Goal: Find specific page/section: Find specific page/section

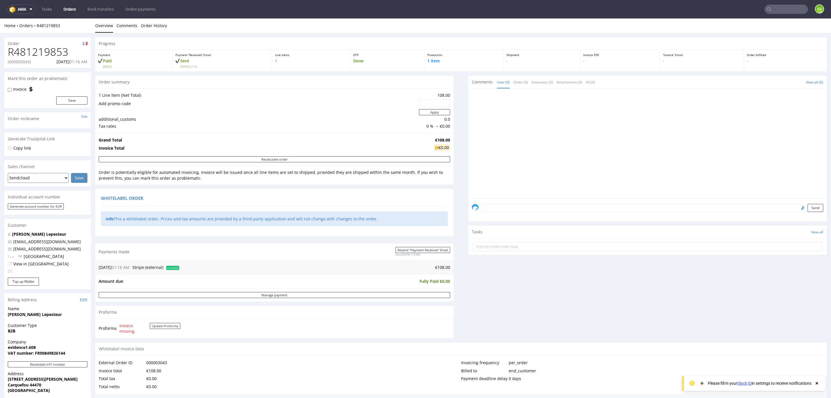
scroll to position [188, 0]
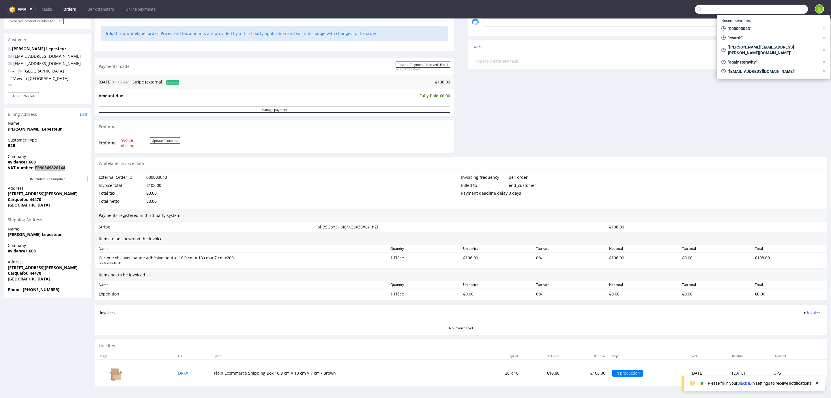
click at [767, 7] on input "text" at bounding box center [751, 9] width 113 height 9
paste input "000003047"
type input "000003047"
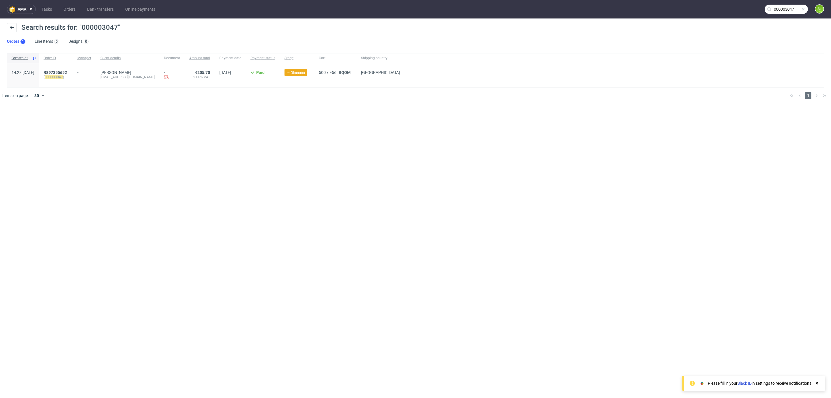
click at [62, 69] on div "R897355652 ( 000003047 )" at bounding box center [56, 75] width 34 height 24
click at [64, 70] on span "R897355652" at bounding box center [55, 72] width 23 height 5
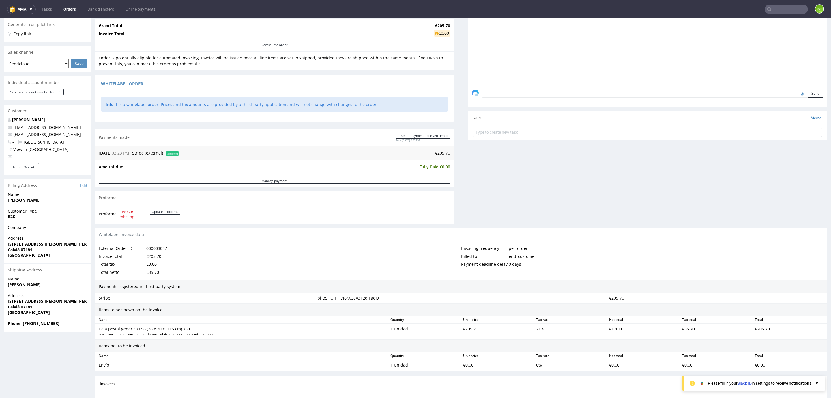
scroll to position [115, 0]
click at [14, 243] on strong "C/MARTIN ROS GARCIA, 18 planta 1 piso 12" at bounding box center [59, 243] width 103 height 5
copy strong "MARTIN"
click at [16, 242] on strong "C/MARTIN ROS GARCIA, 18 planta 1 piso 12" at bounding box center [59, 243] width 103 height 5
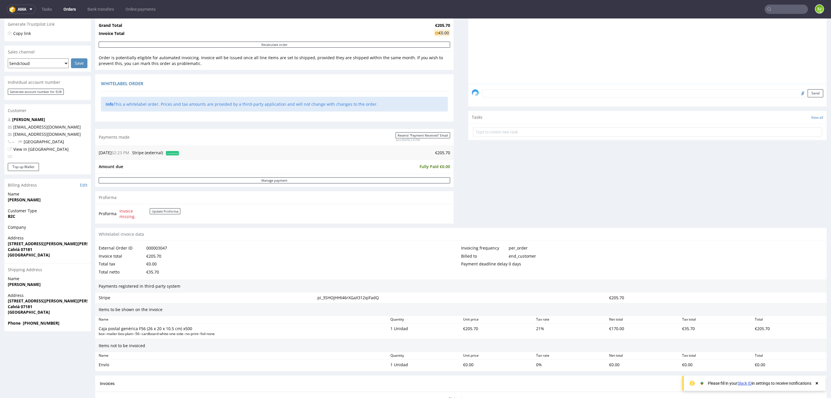
drag, startPoint x: 7, startPoint y: 200, endPoint x: 50, endPoint y: 201, distance: 42.7
click at [50, 201] on div "Name Pilar Muñoz Cobos" at bounding box center [47, 199] width 87 height 16
copy strong "Pilar Muñoz Cobos"
click at [30, 244] on strong "C/MARTIN ROS GARCIA, 18 planta 1 piso 12" at bounding box center [59, 243] width 103 height 5
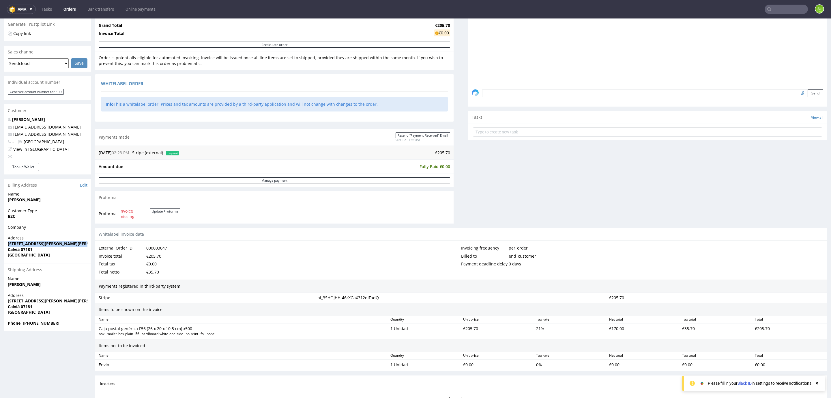
click at [30, 244] on strong "C/MARTIN ROS GARCIA, 18 planta 1 piso 12" at bounding box center [59, 243] width 103 height 5
copy strong "C/MARTIN ROS GARCIA, 18 planta 1 piso 12"
click at [19, 248] on strong "Calviá 07181" at bounding box center [20, 249] width 25 height 5
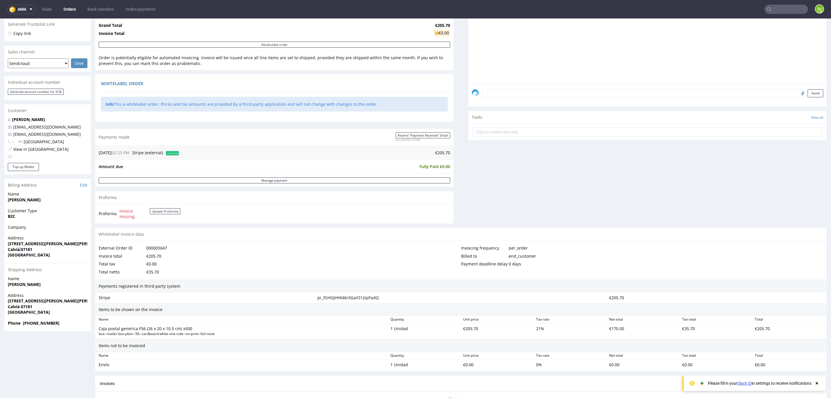
click at [19, 248] on strong "Calviá 07181" at bounding box center [20, 249] width 25 height 5
click at [15, 249] on strong "Calviá 07181" at bounding box center [20, 249] width 25 height 5
copy strong "Calviá"
click at [26, 249] on strong "Calviá 07181" at bounding box center [20, 249] width 25 height 5
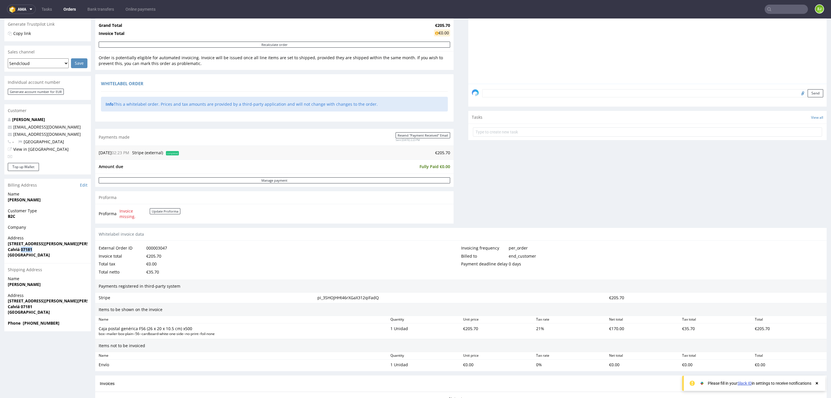
click at [26, 249] on strong "Calviá 07181" at bounding box center [20, 249] width 25 height 5
copy strong "07181"
click at [151, 9] on link "Online payments" at bounding box center [140, 9] width 37 height 9
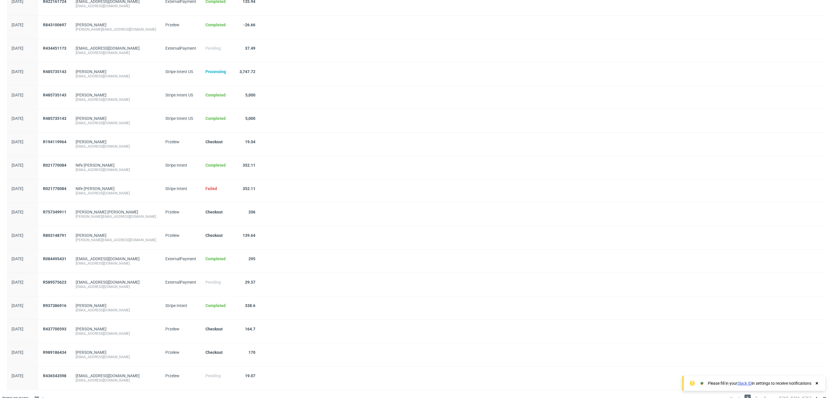
scroll to position [383, 0]
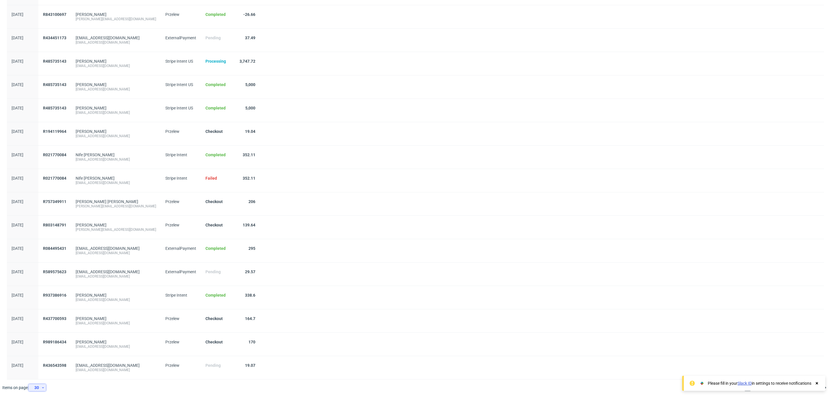
click at [39, 388] on div "30" at bounding box center [36, 387] width 10 height 8
click at [43, 374] on div "300" at bounding box center [40, 375] width 12 height 8
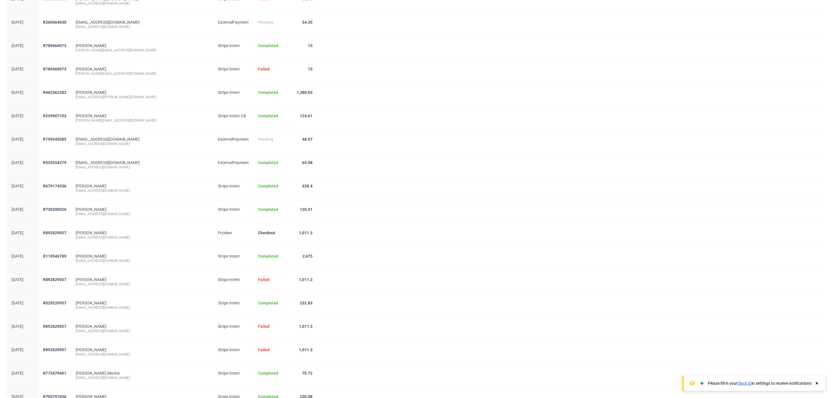
scroll to position [3484, 0]
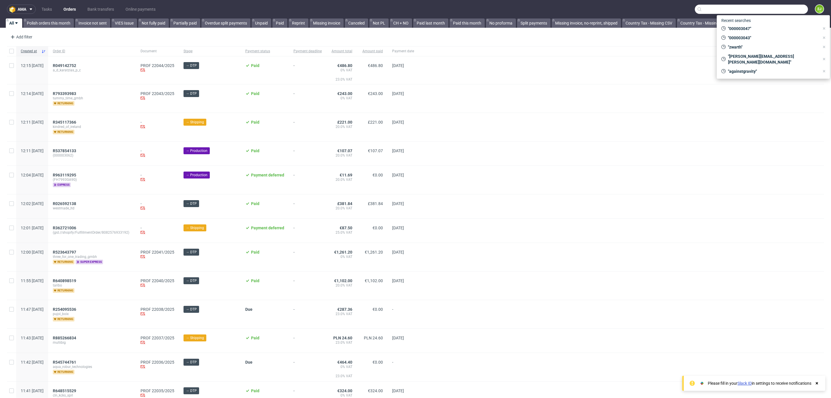
click at [785, 11] on input "text" at bounding box center [751, 9] width 113 height 9
paste input "R414273481"
type input "R414273481"
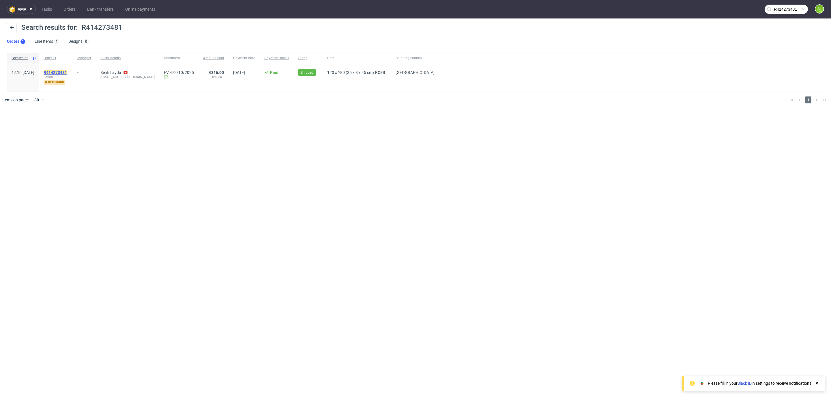
click at [67, 70] on mark "R414273481" at bounding box center [55, 72] width 23 height 5
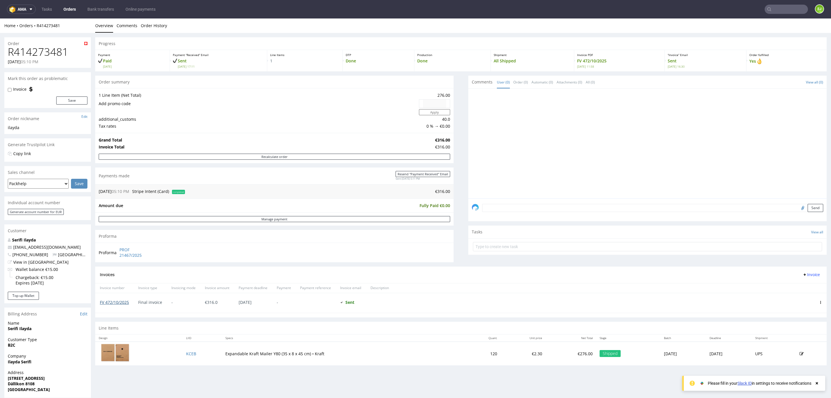
click at [112, 305] on link "FV 472/10/2025" at bounding box center [114, 301] width 29 height 5
click at [769, 14] on nav "ama Tasks Orders Bank transfers Online payments EJ" at bounding box center [415, 9] width 831 height 18
click at [771, 12] on input "text" at bounding box center [786, 9] width 43 height 9
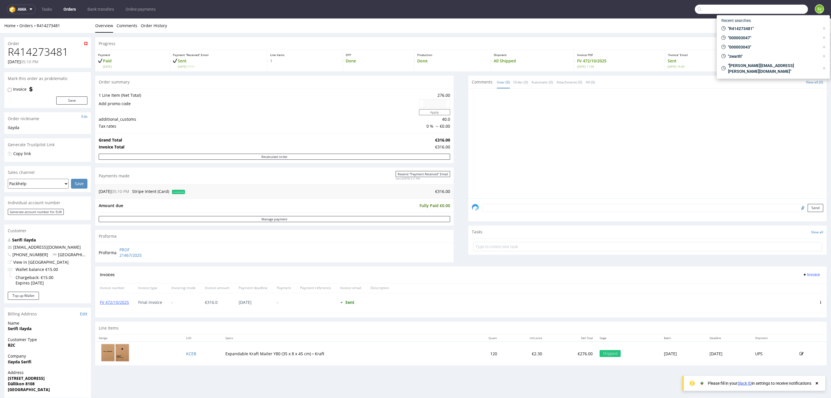
paste input "R430921821"
type input "R430921821"
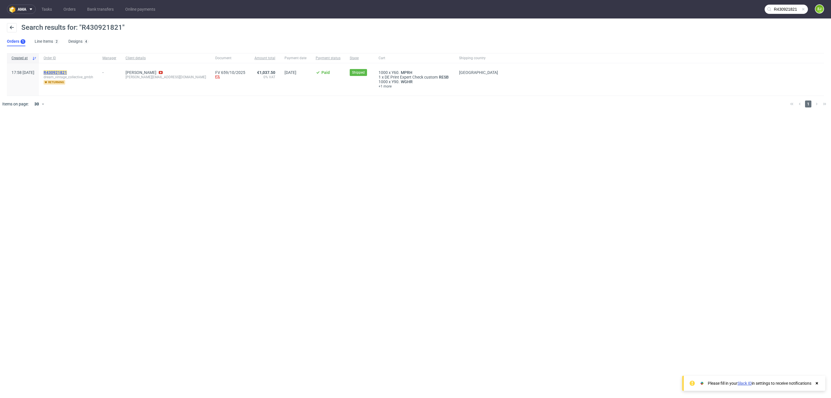
click at [67, 72] on mark "R430921821" at bounding box center [55, 72] width 23 height 5
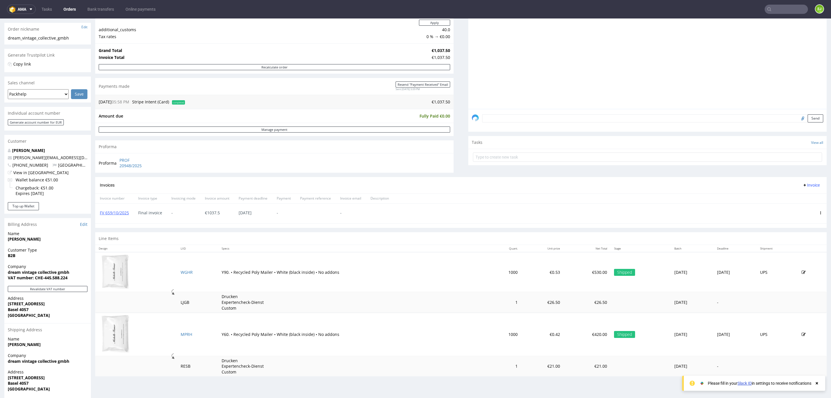
scroll to position [107, 0]
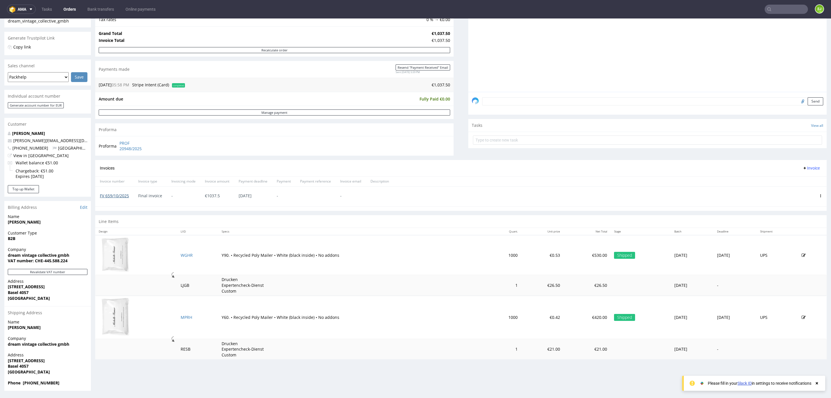
click at [125, 195] on link "FV 659/10/2025" at bounding box center [114, 195] width 29 height 5
